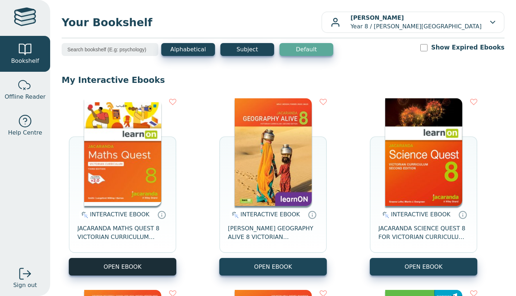
click at [145, 262] on button "OPEN EBOOK" at bounding box center [123, 267] width 108 height 18
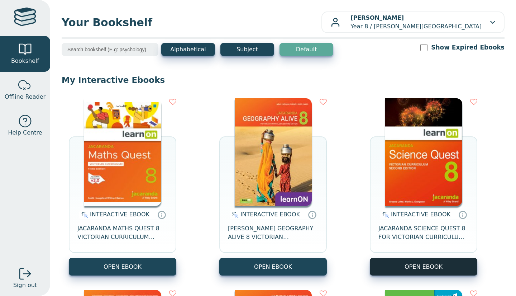
click at [432, 263] on button "OPEN EBOOK" at bounding box center [424, 267] width 108 height 18
